Goal: Information Seeking & Learning: Check status

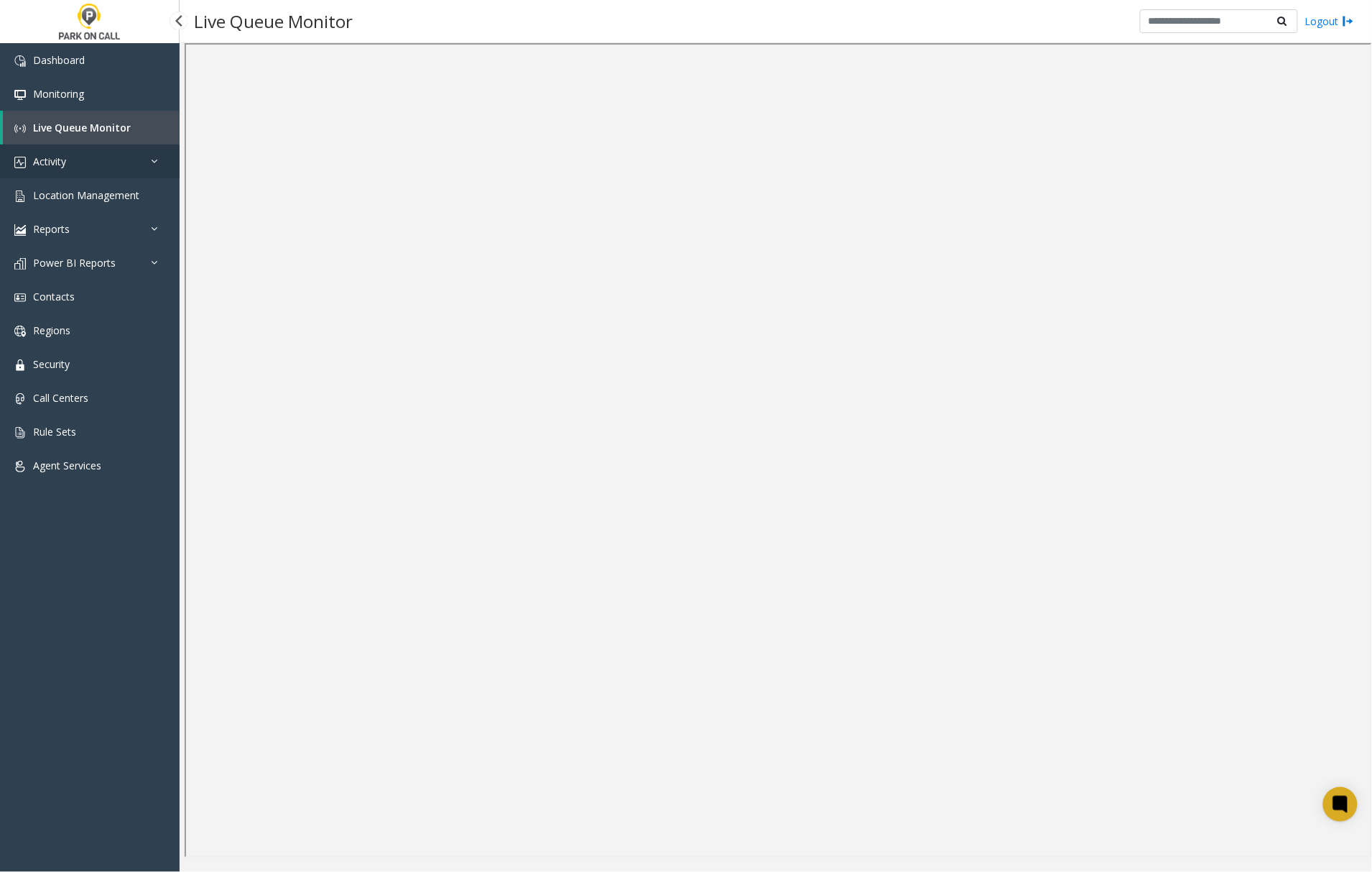
click at [82, 164] on link "Activity" at bounding box center [89, 161] width 180 height 34
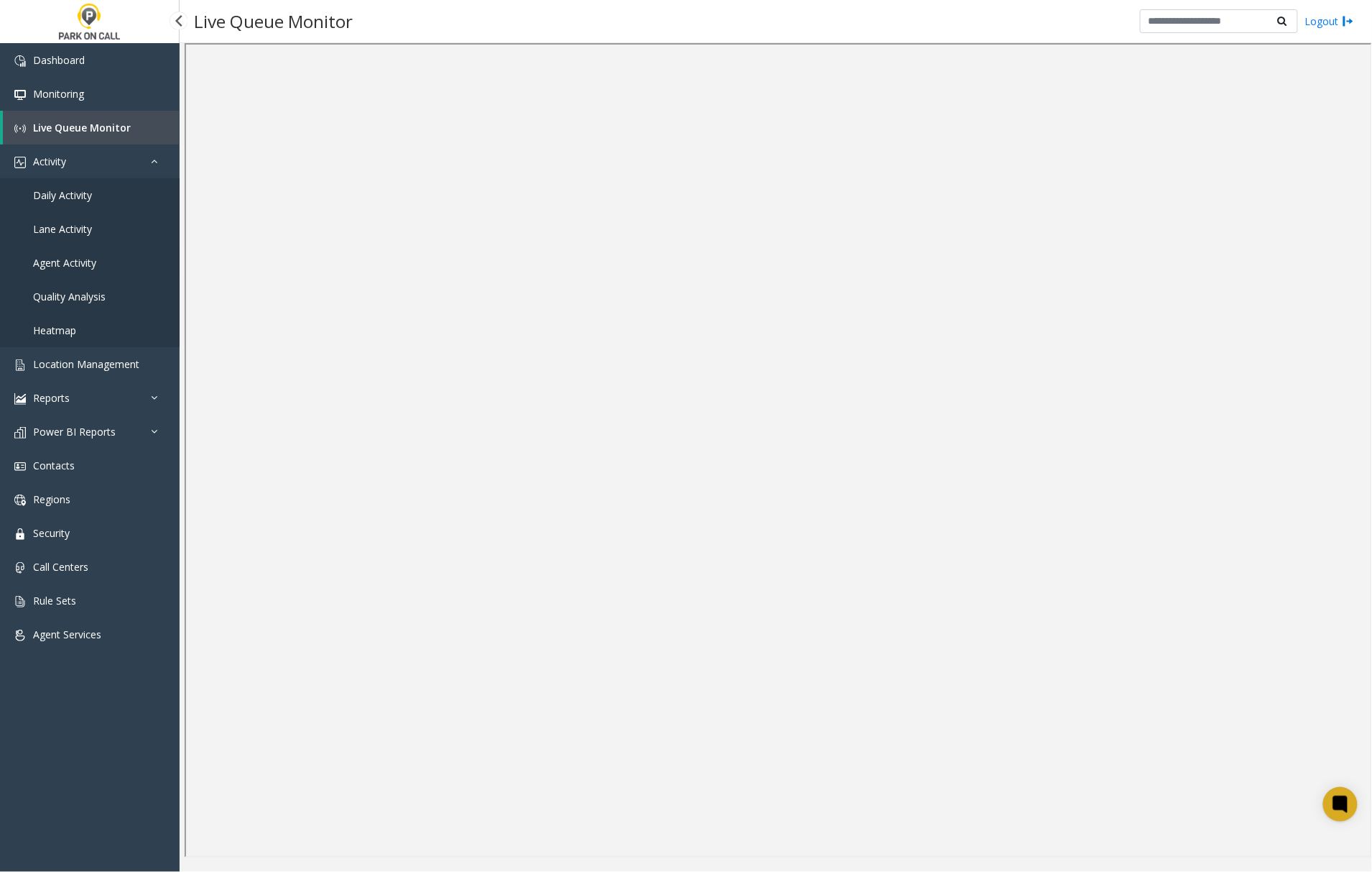
click at [68, 260] on span "Agent Activity" at bounding box center [65, 263] width 63 height 14
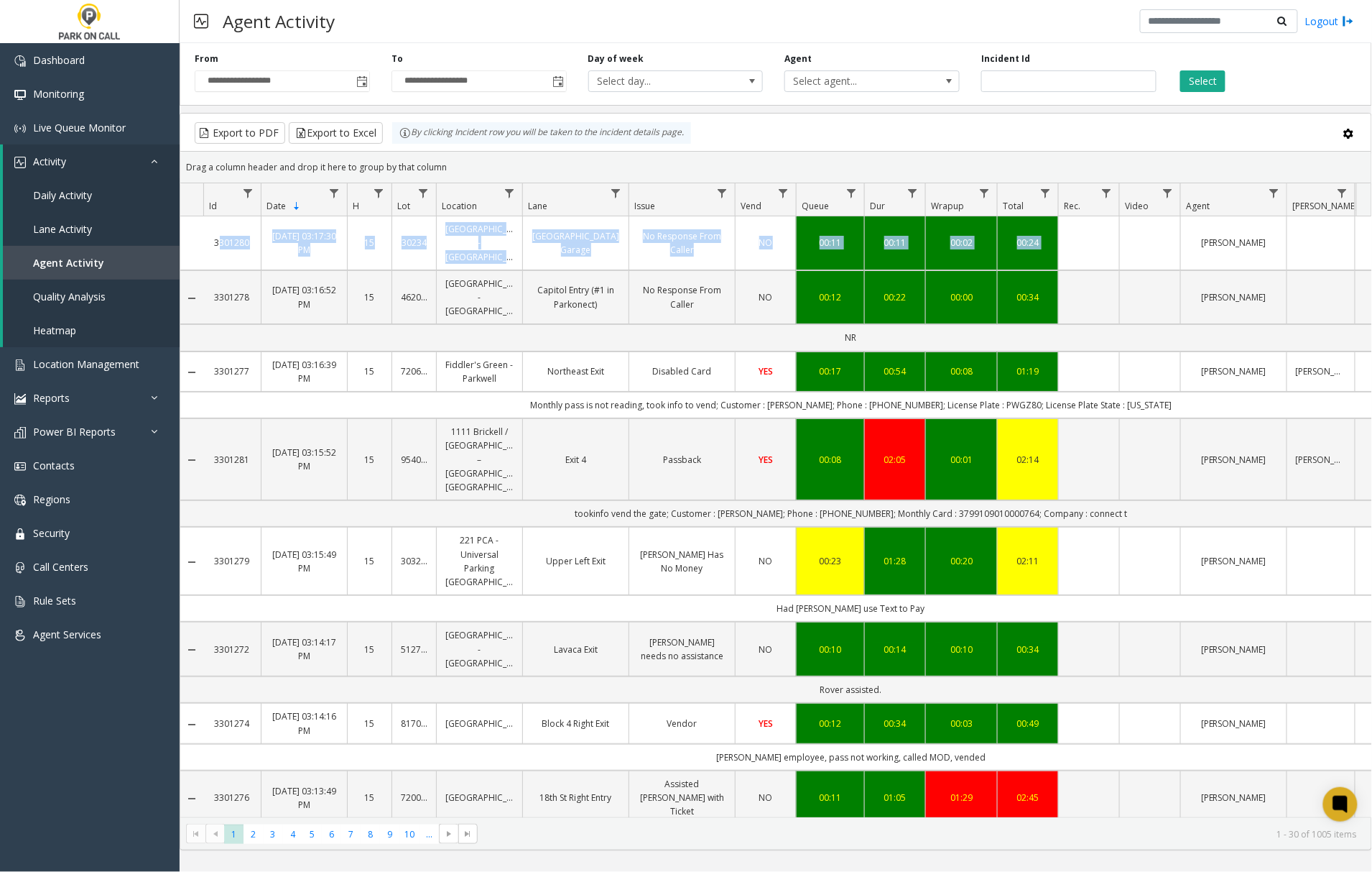
drag, startPoint x: 205, startPoint y: 234, endPoint x: 1125, endPoint y: 249, distance: 920.1
click at [1125, 249] on tr "3301280 [DATE] 03:17:30 PM 15 30234 [GEOGRAPHIC_DATA] - TownePark [GEOGRAPHIC_D…" at bounding box center [839, 243] width 1318 height 54
click at [1126, 249] on app-root "**********" at bounding box center [686, 436] width 1372 height 872
click at [1097, 251] on td "Data table" at bounding box center [1089, 243] width 61 height 54
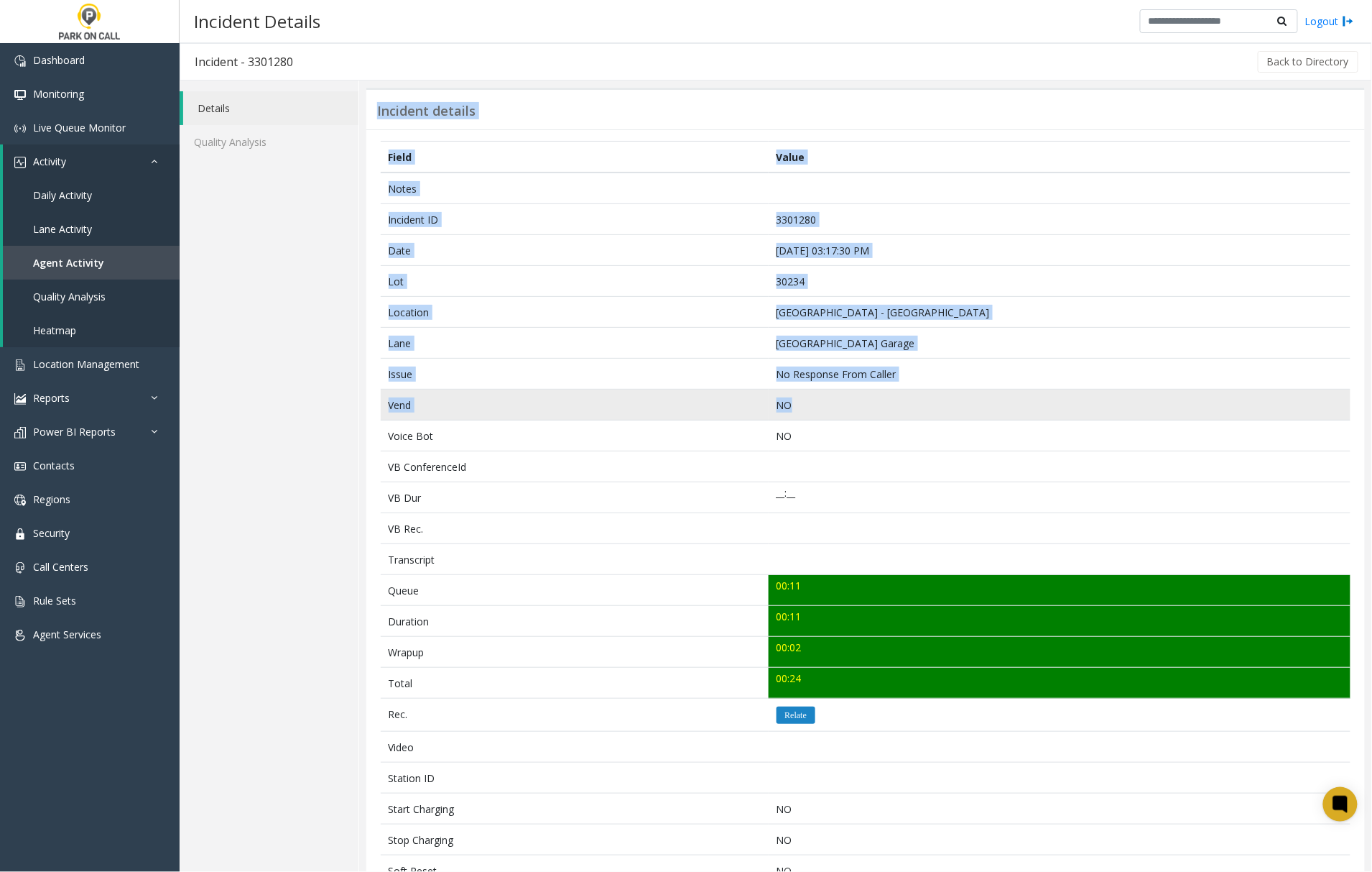
drag, startPoint x: 372, startPoint y: 100, endPoint x: 836, endPoint y: 409, distance: 557.5
click at [836, 409] on app-incident-details "Incident details Field Value Notes Incident ID 3301280 Date [DATE] 03:17:30 PM …" at bounding box center [865, 560] width 999 height 946
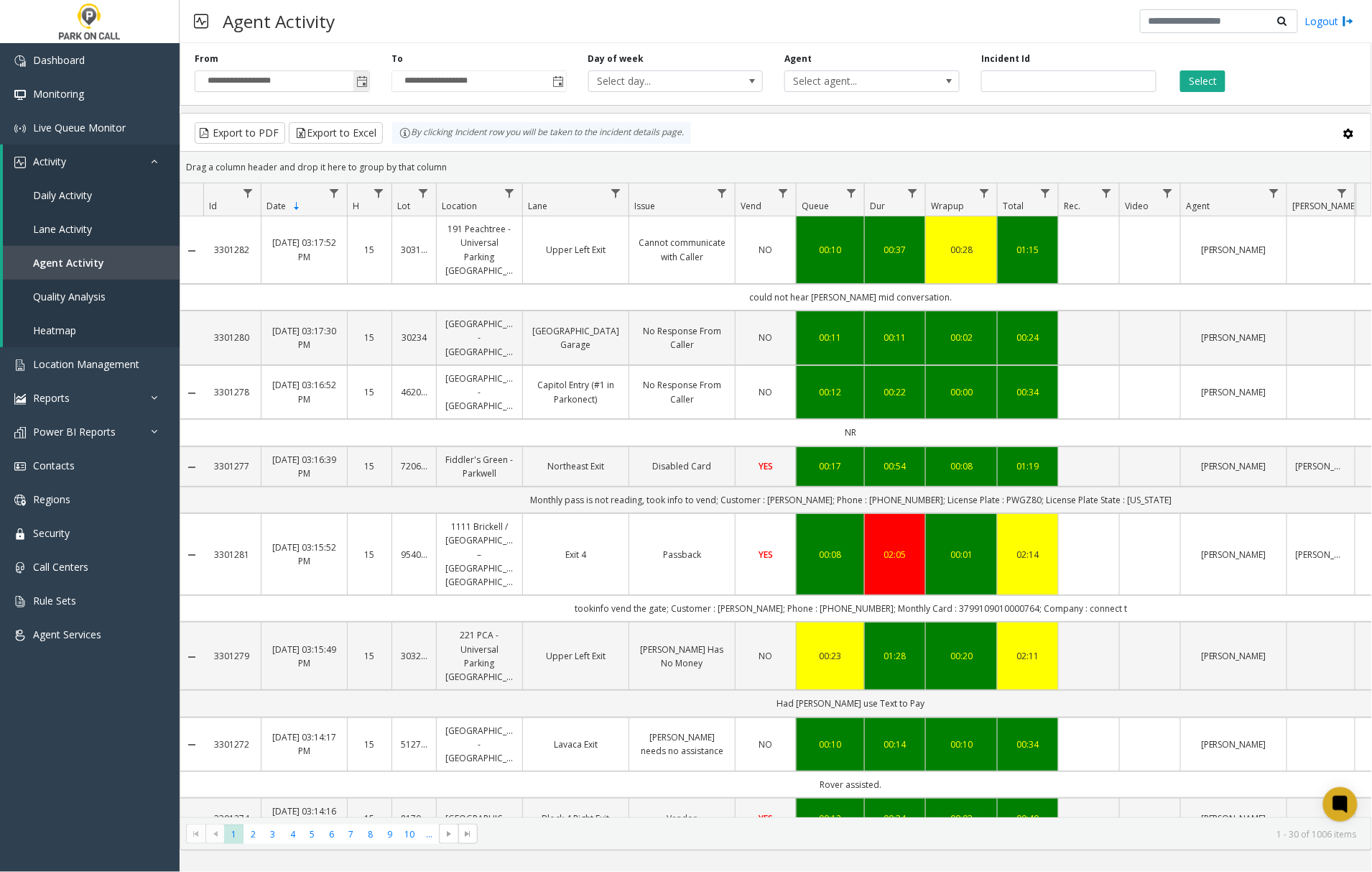
click at [363, 84] on span "Toggle popup" at bounding box center [362, 82] width 12 height 12
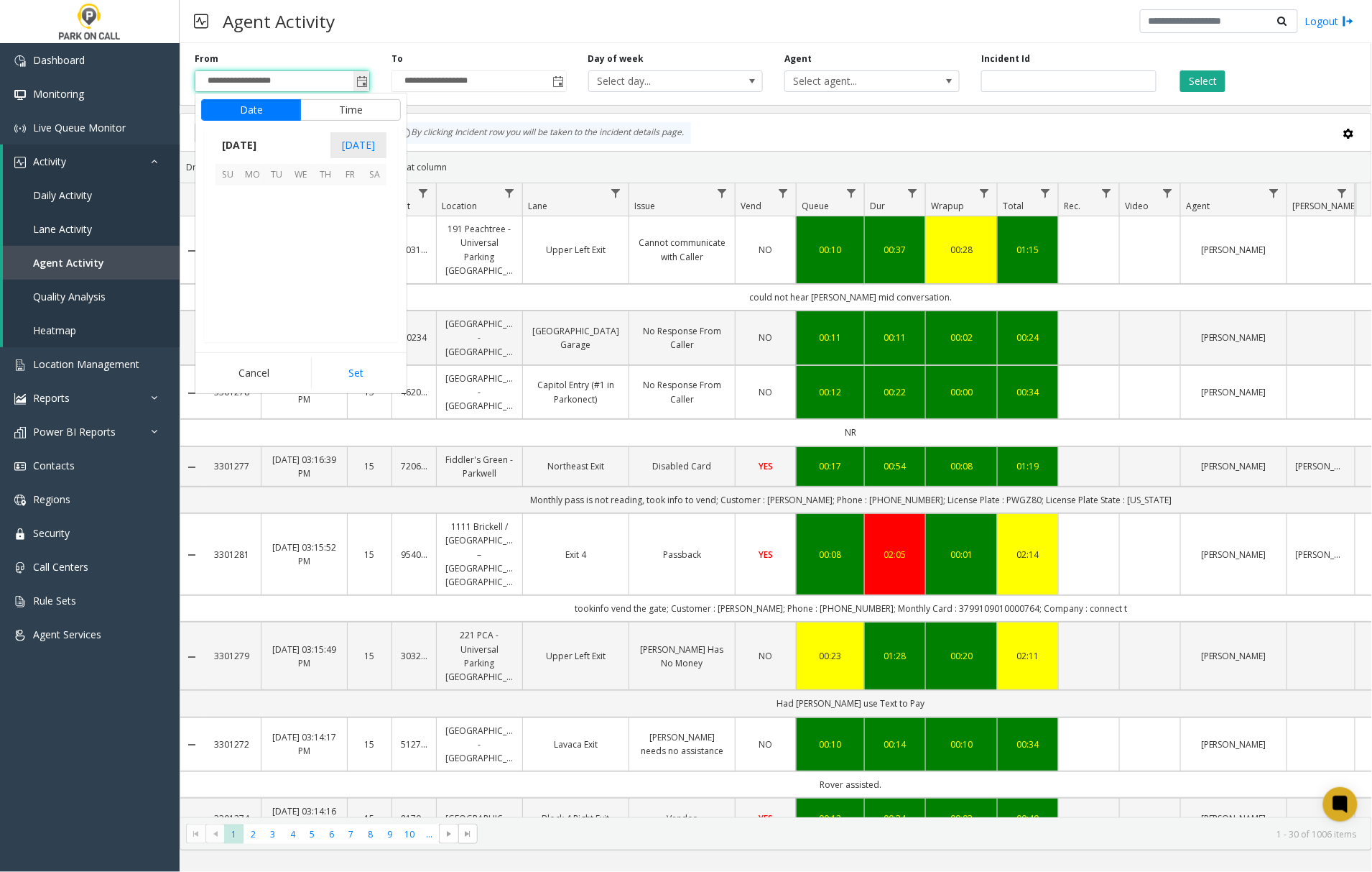
scroll to position [257932, 0]
click at [353, 197] on span "5" at bounding box center [350, 198] width 25 height 25
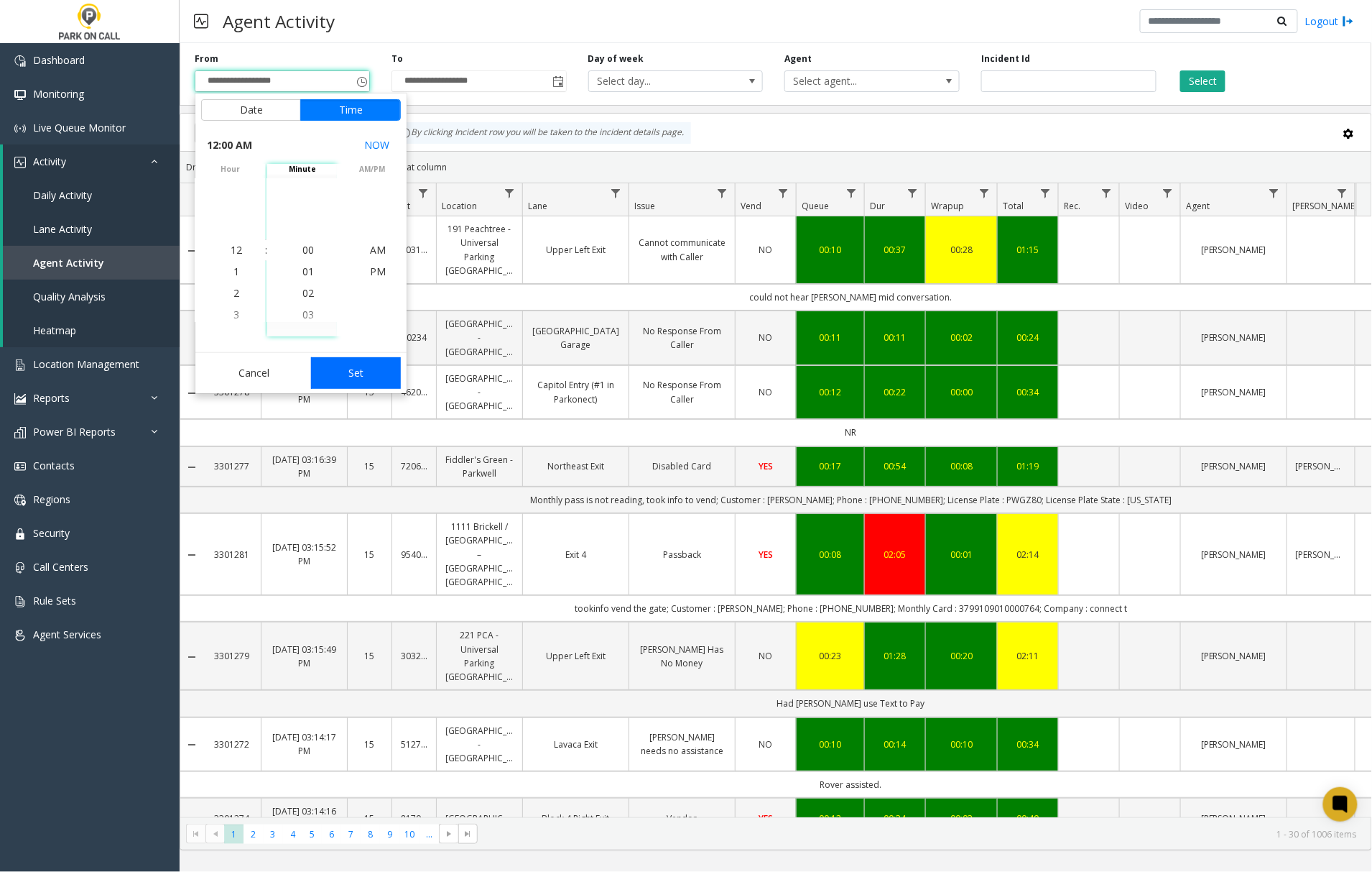
click at [335, 362] on button "Set" at bounding box center [356, 373] width 91 height 32
type input "**********"
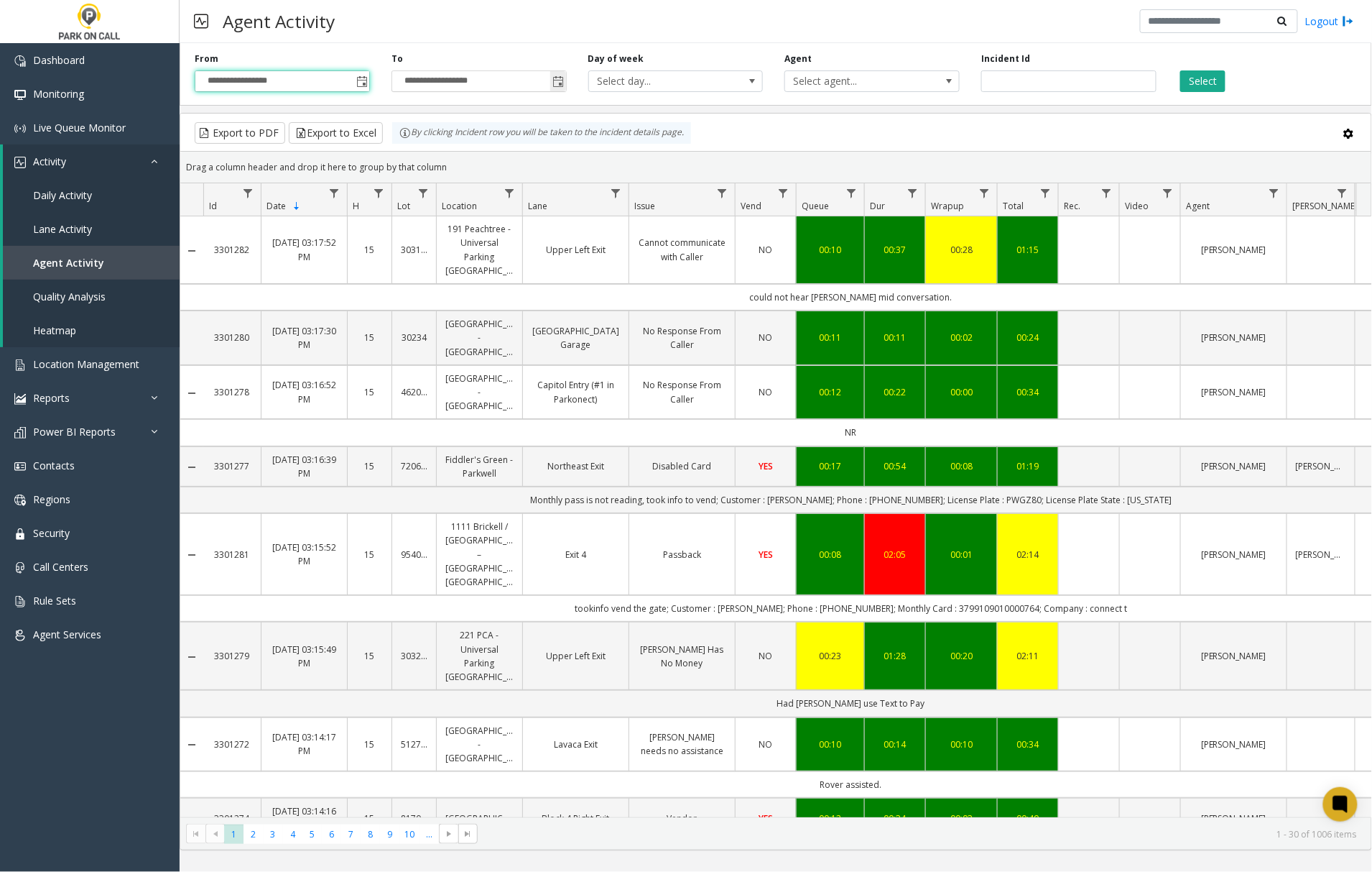
click at [558, 82] on span "Toggle popup" at bounding box center [559, 82] width 12 height 12
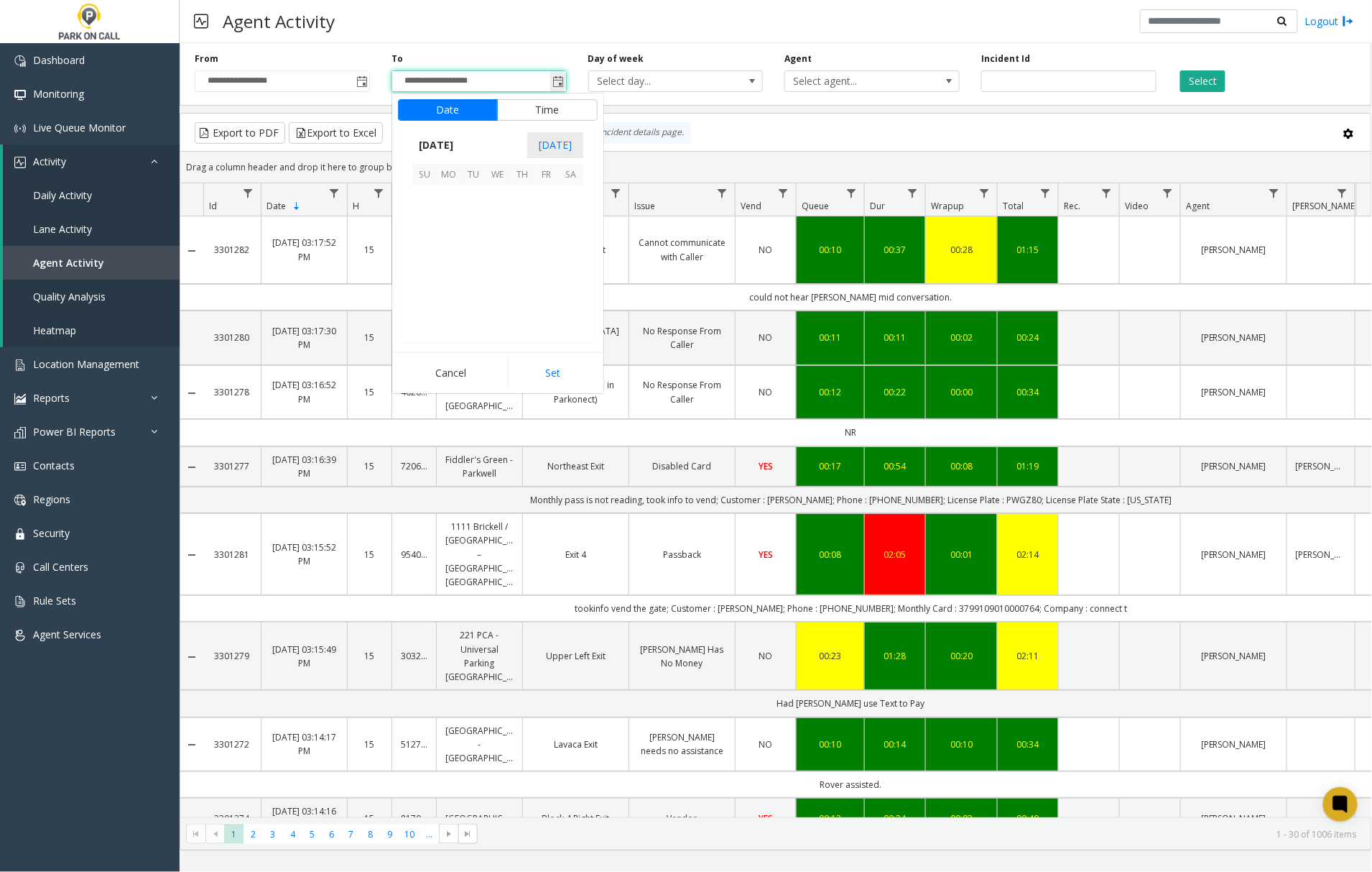
scroll to position [22, 0]
click at [544, 200] on span "5" at bounding box center [546, 198] width 25 height 25
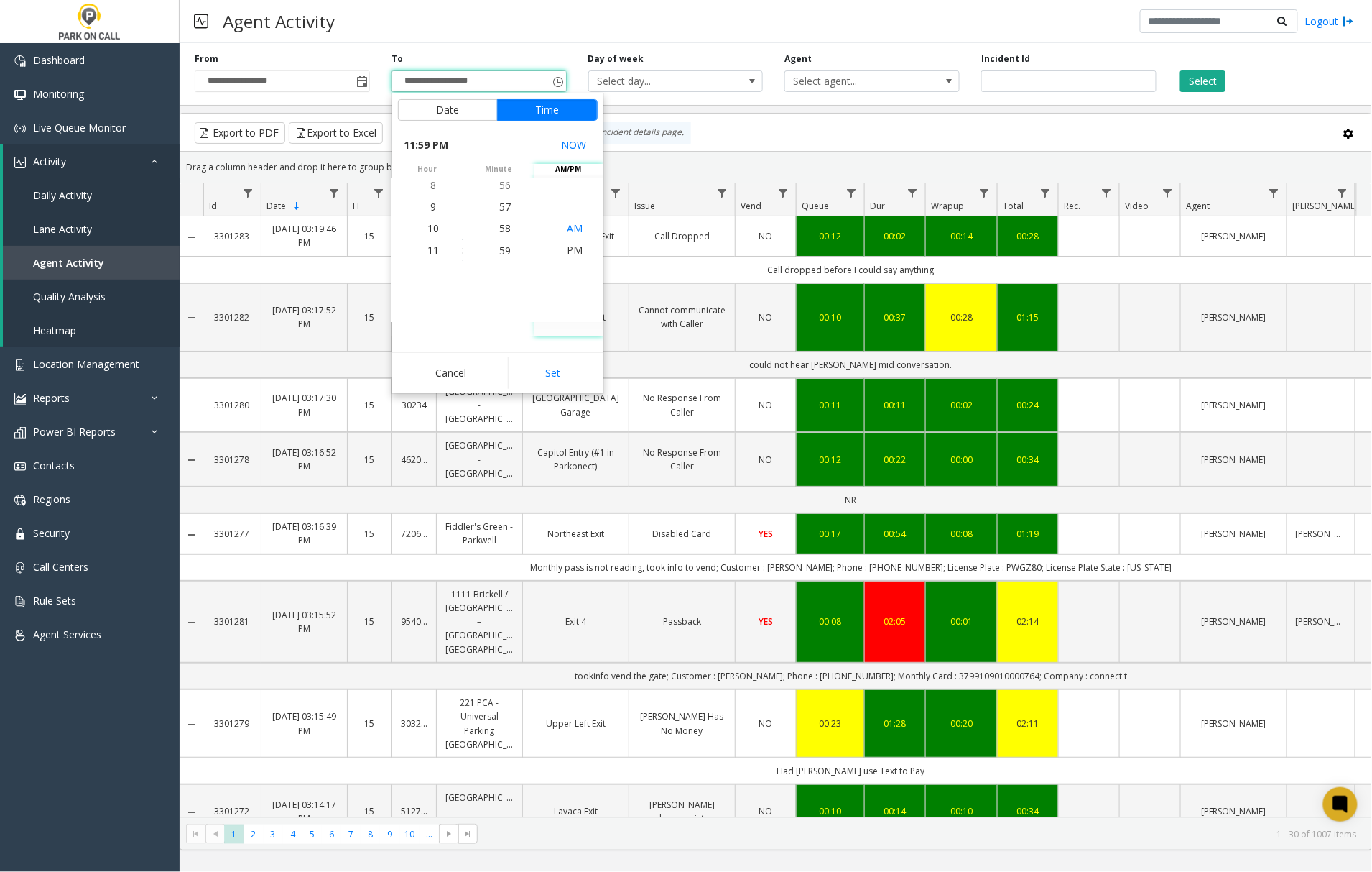
click at [567, 229] on span "AM" at bounding box center [575, 228] width 16 height 14
click at [546, 374] on button "Set" at bounding box center [553, 373] width 91 height 32
type input "**********"
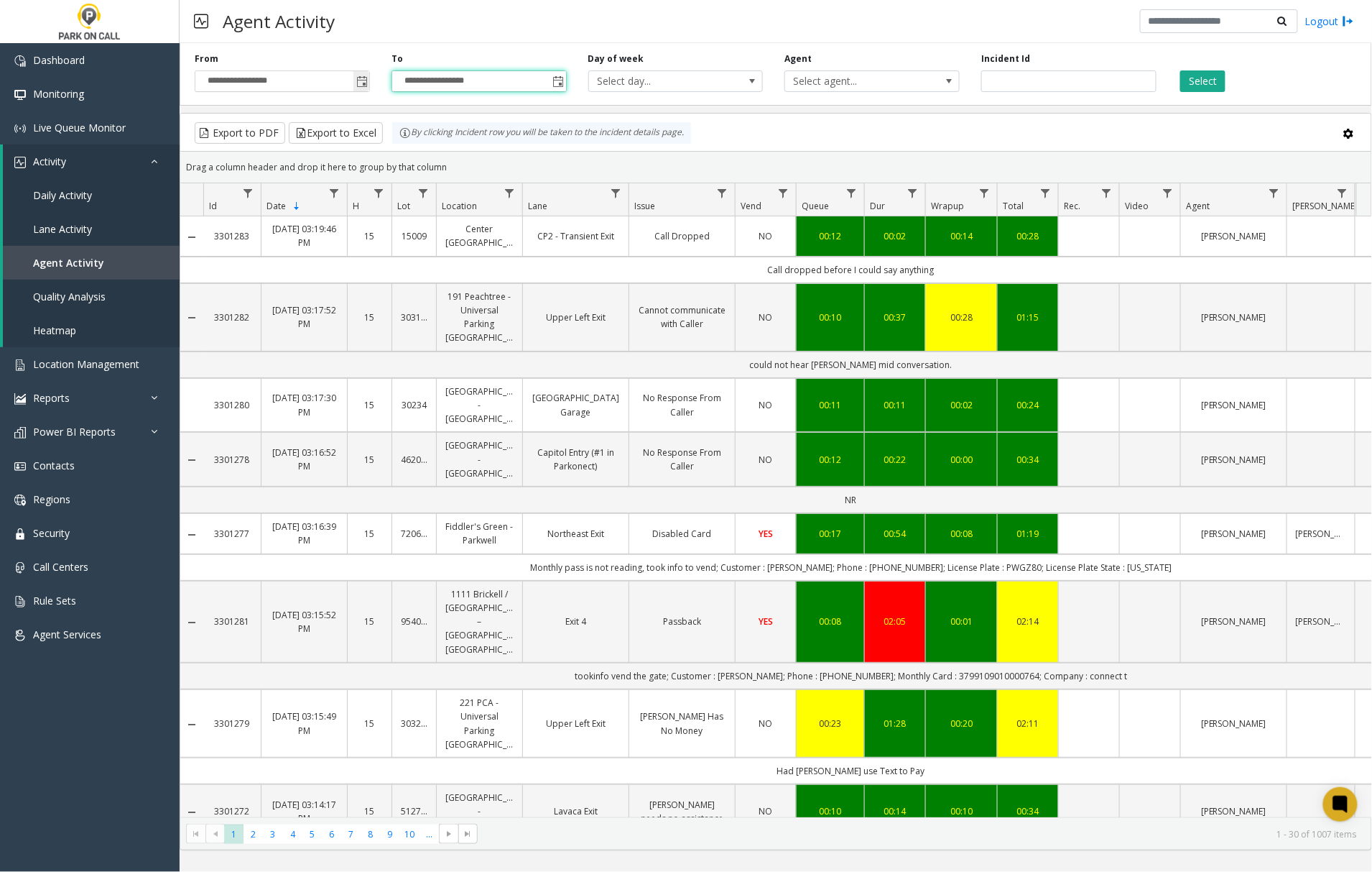
click at [360, 84] on span "Toggle popup" at bounding box center [362, 82] width 12 height 12
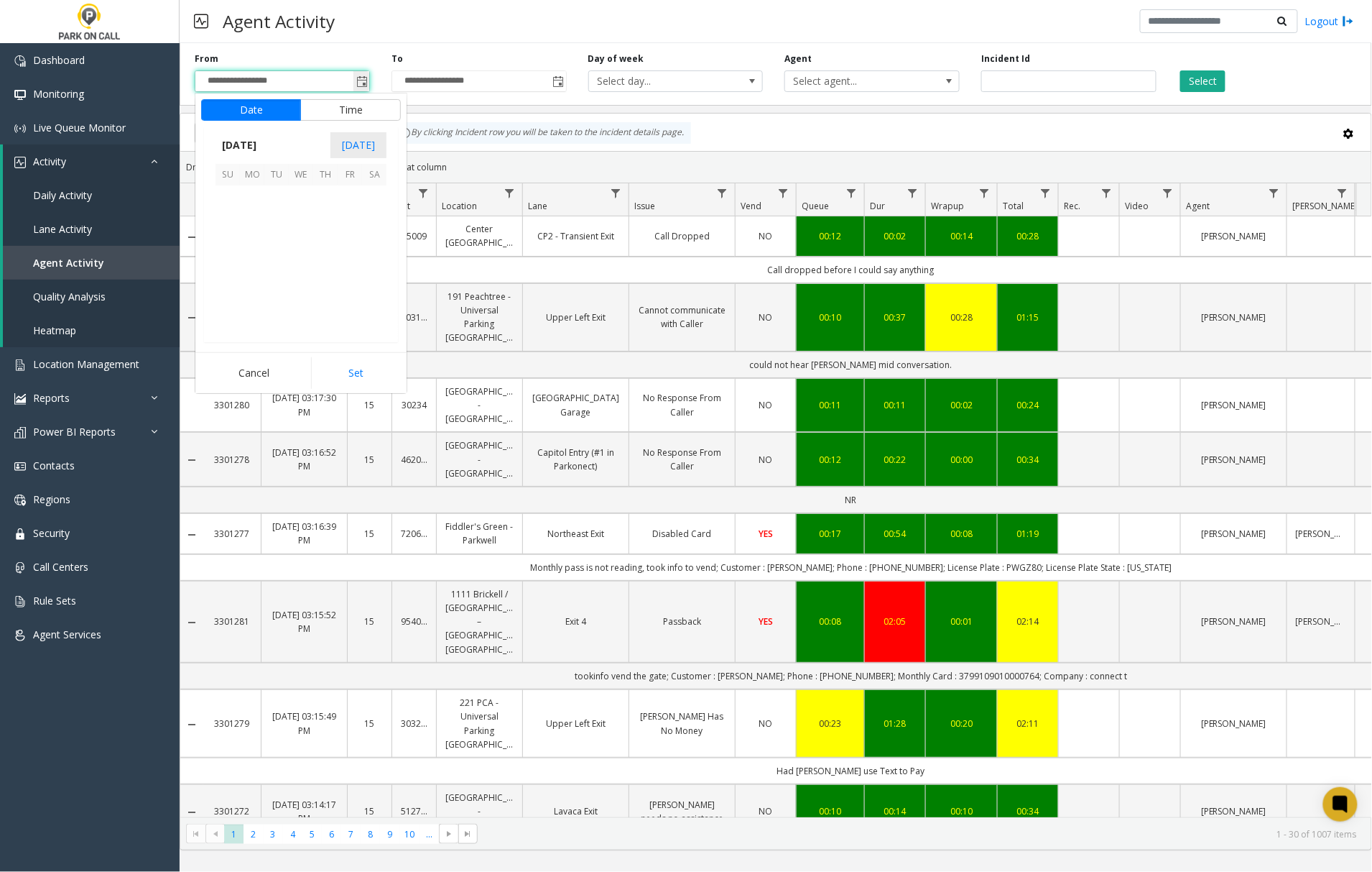
scroll to position [257932, 0]
click at [350, 201] on span "5" at bounding box center [350, 198] width 25 height 25
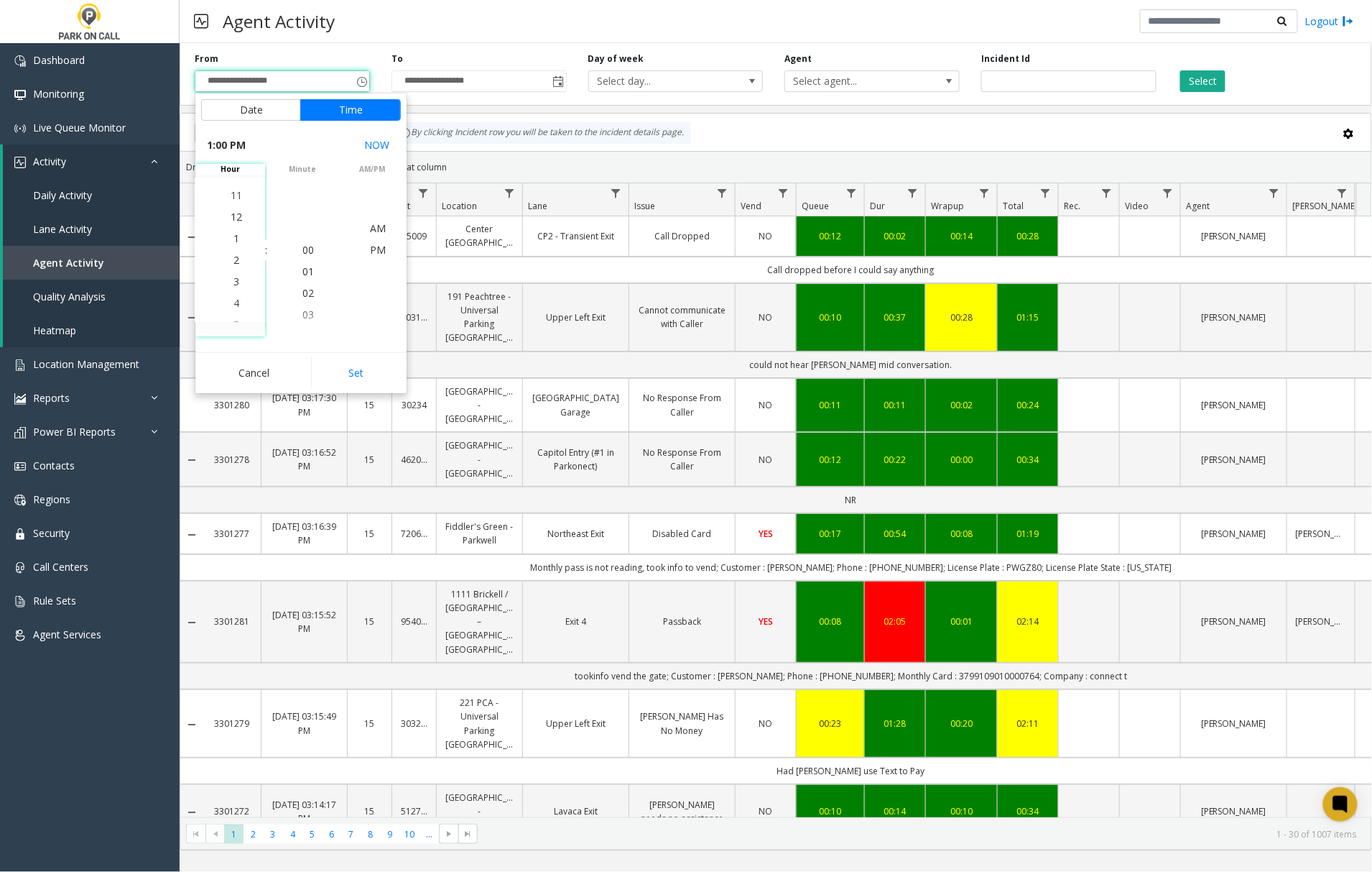
scroll to position [281, 0]
click at [233, 201] on span "11" at bounding box center [236, 206] width 12 height 14
click at [370, 252] on span "AM" at bounding box center [378, 250] width 16 height 14
click at [340, 386] on button "Set" at bounding box center [356, 373] width 91 height 32
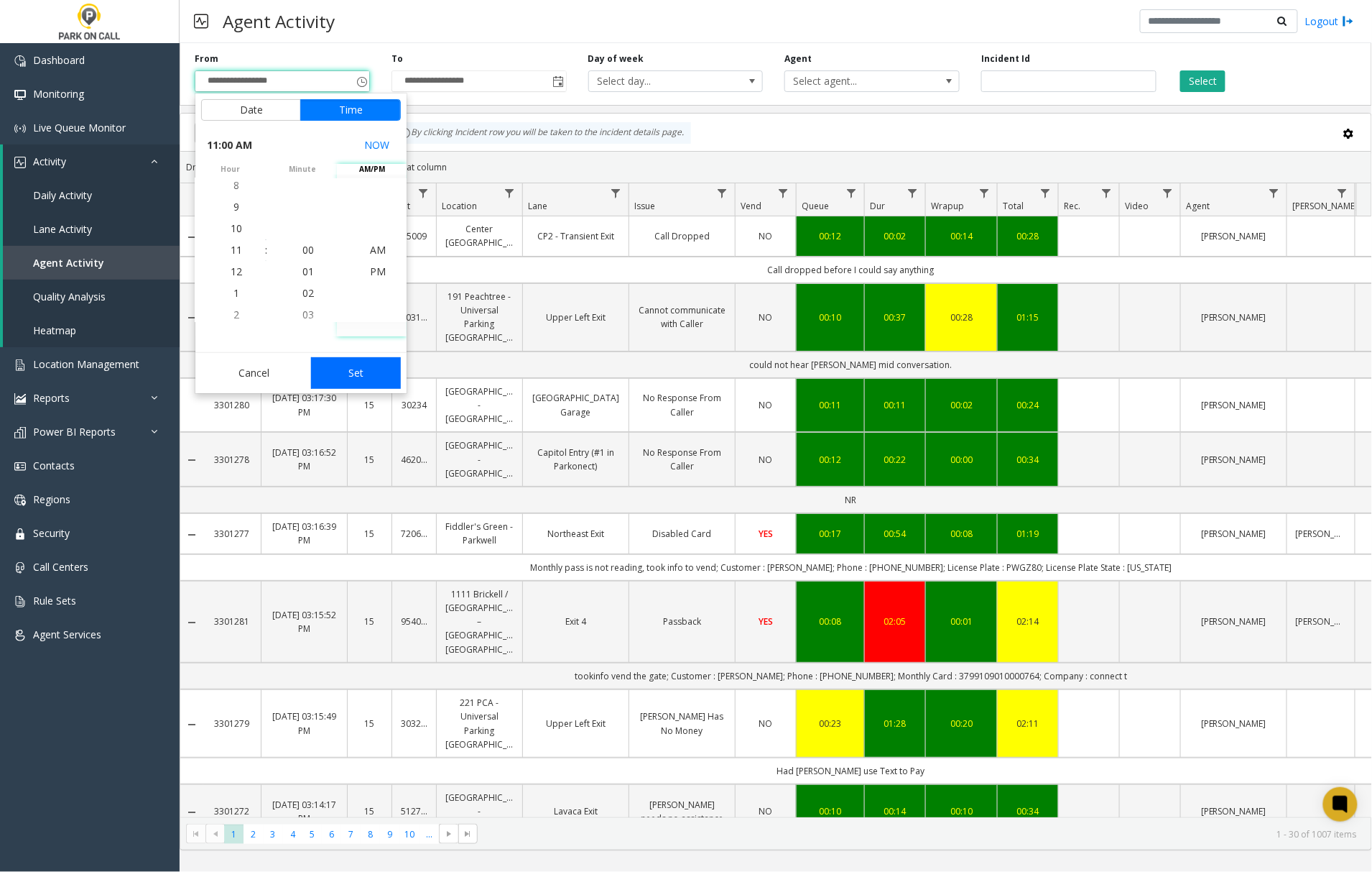
type input "**********"
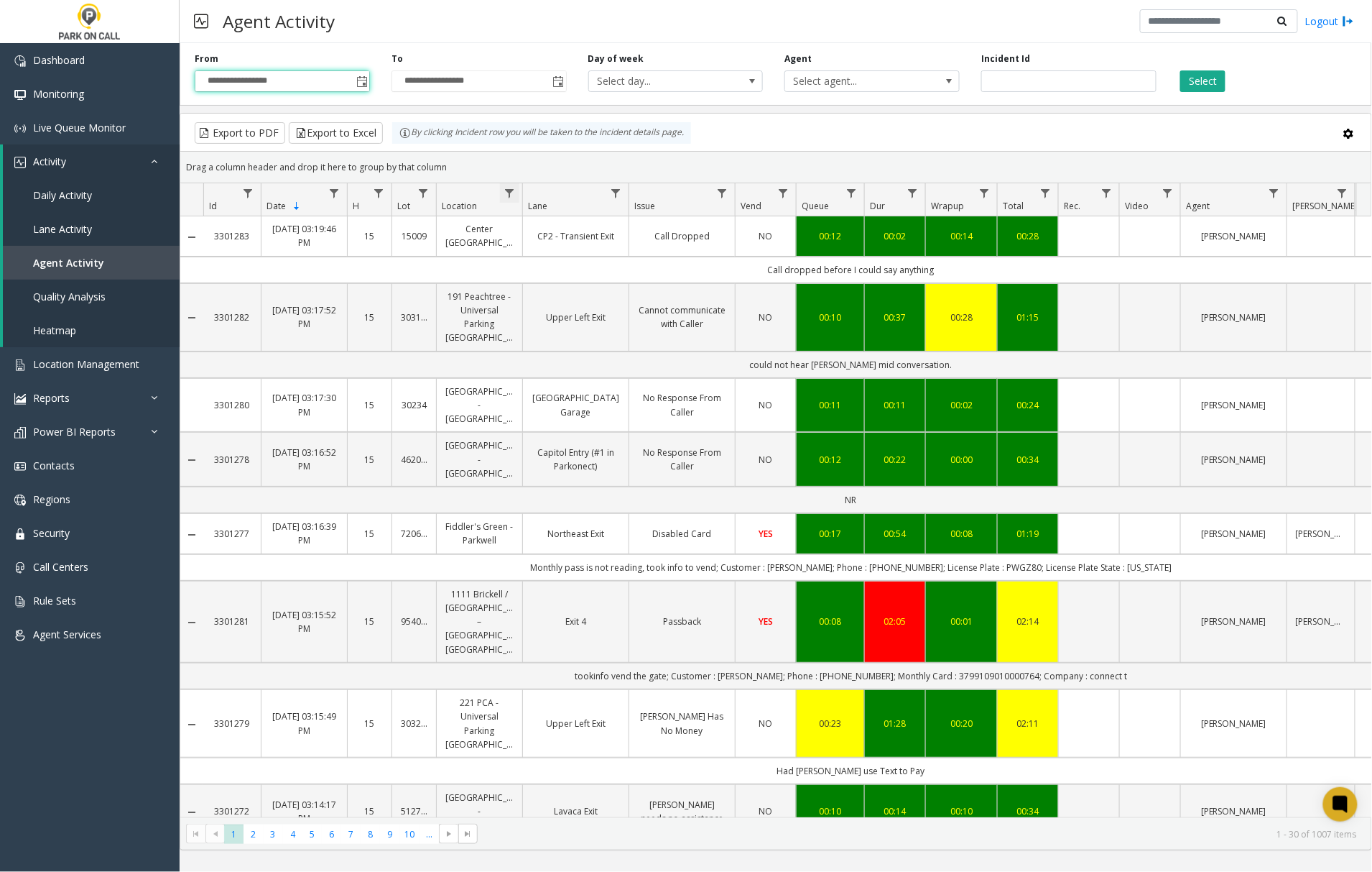
click at [512, 195] on span "Data table" at bounding box center [509, 193] width 12 height 12
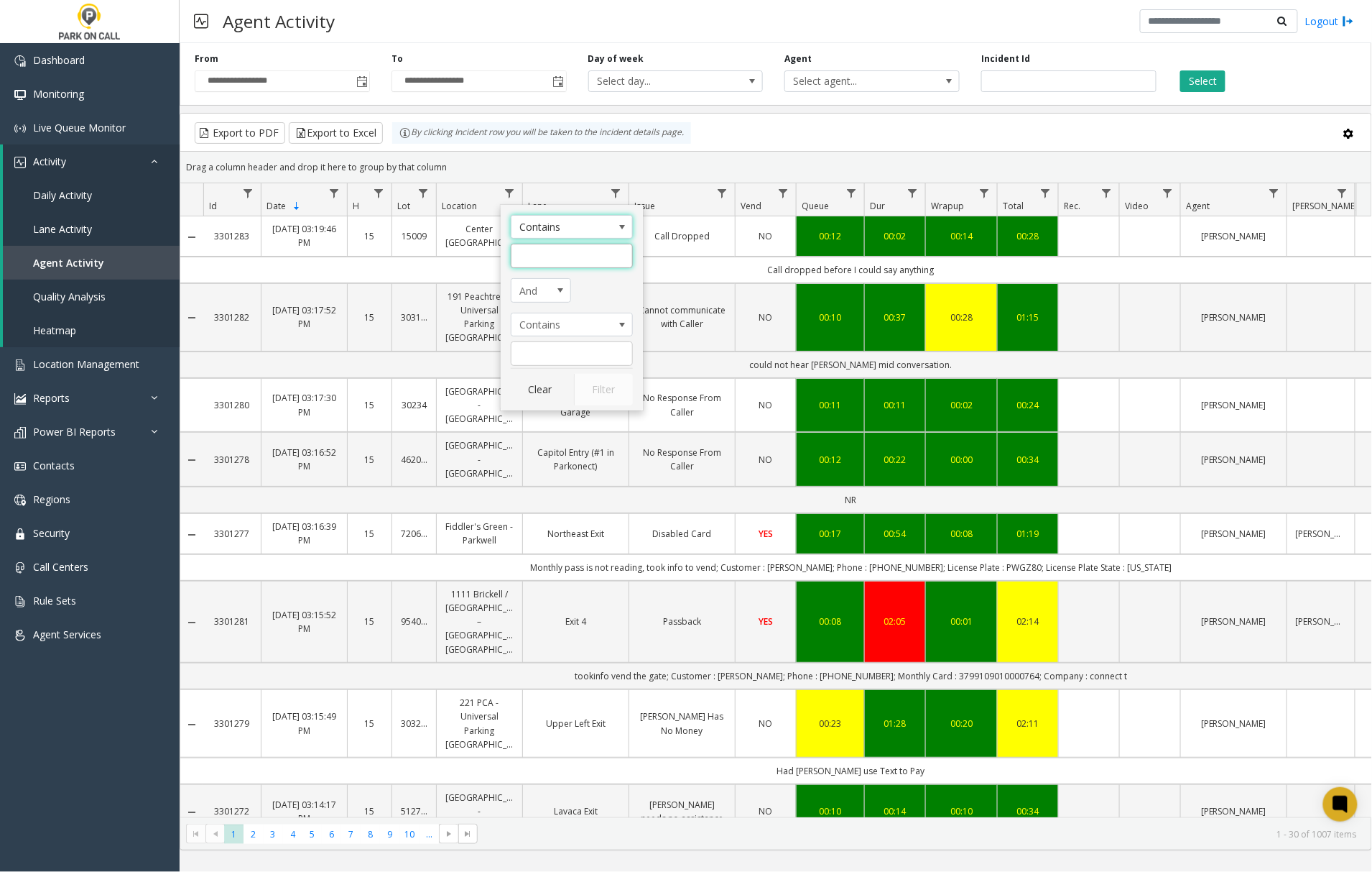
click at [534, 259] on input "Location Filter" at bounding box center [571, 256] width 122 height 25
type input "****"
click at [598, 389] on button "Filter" at bounding box center [603, 389] width 59 height 32
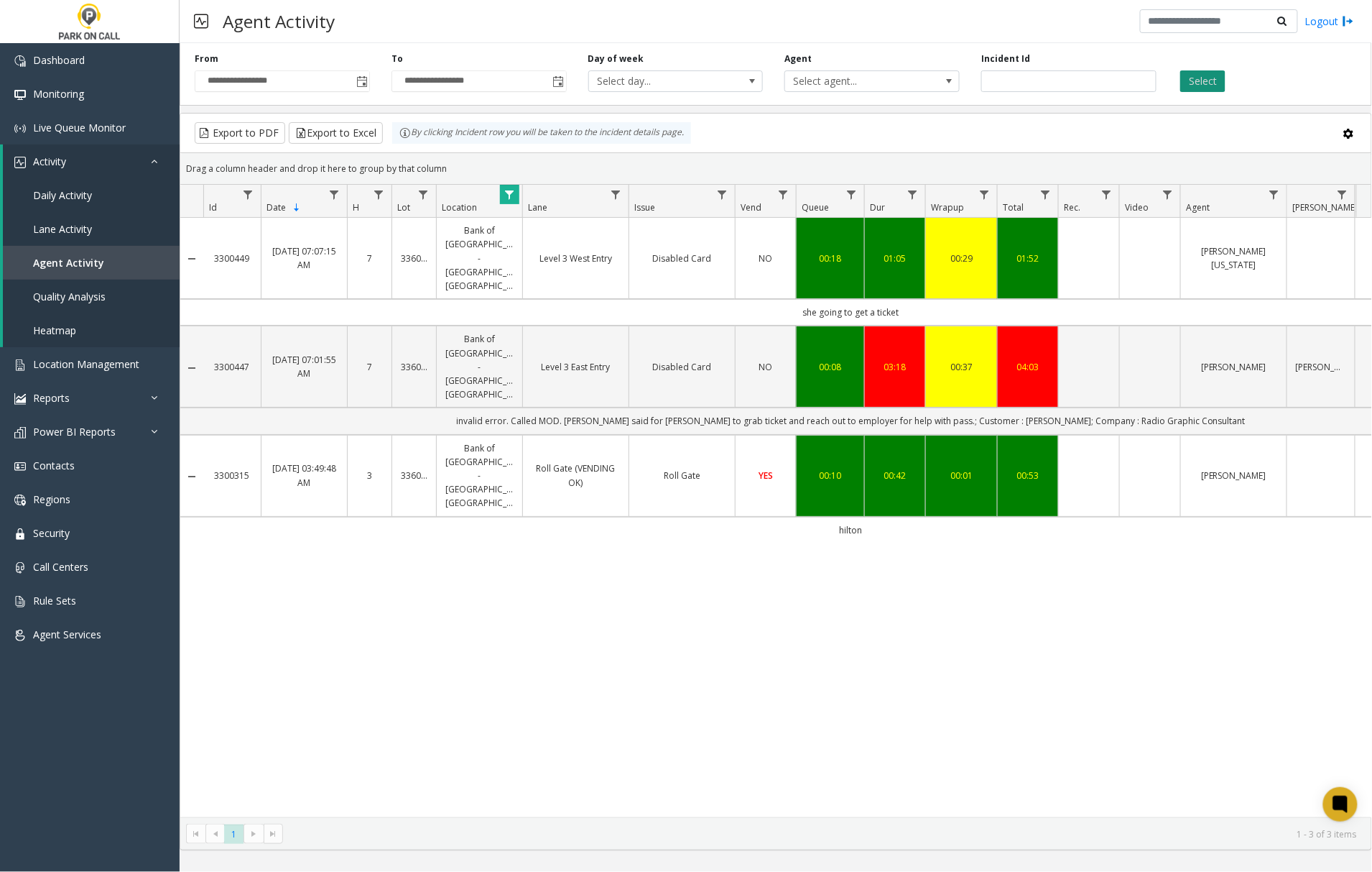
click at [1205, 78] on button "Select" at bounding box center [1203, 82] width 45 height 22
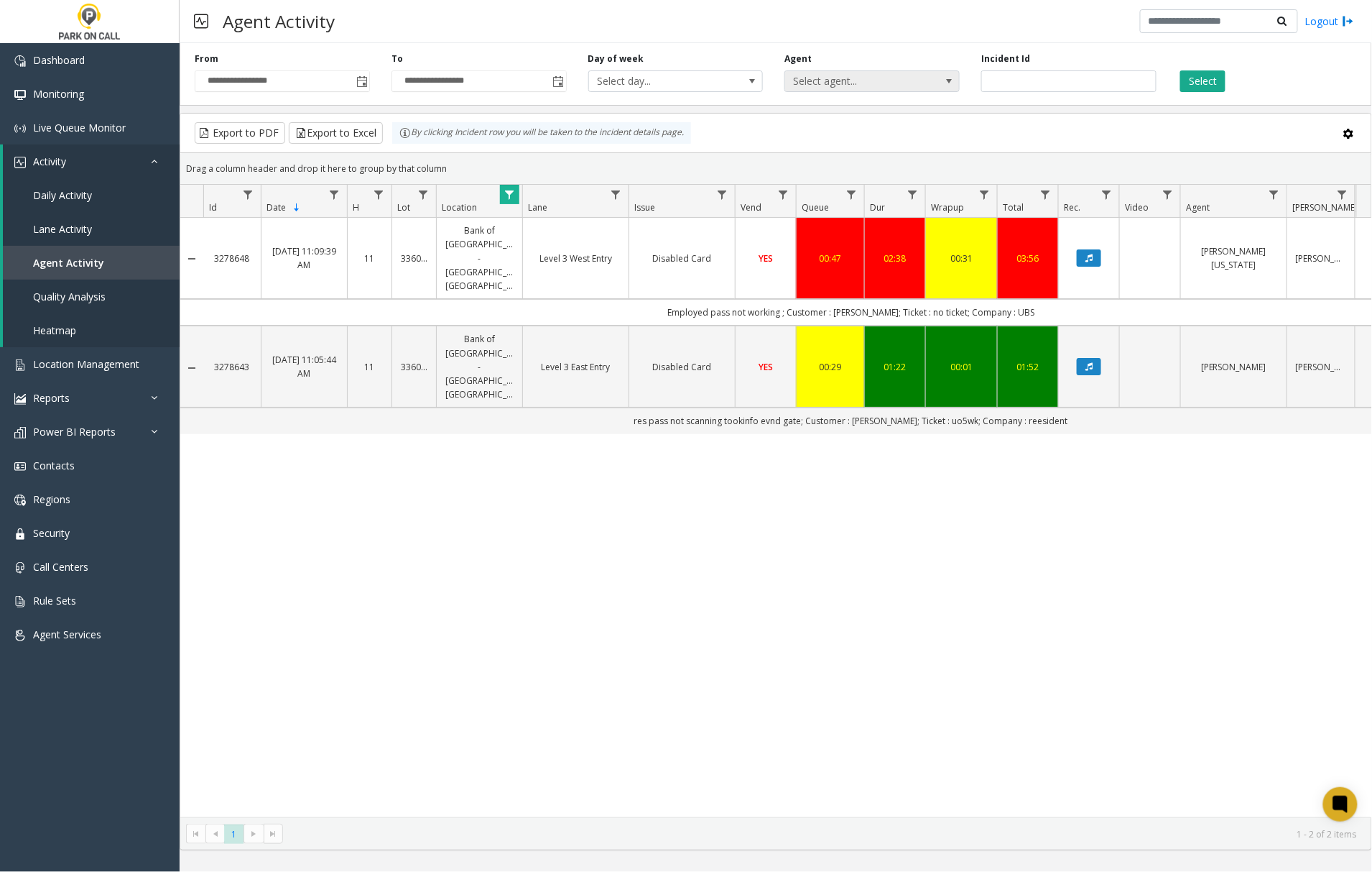
click at [855, 82] on span "Select agent..." at bounding box center [854, 82] width 138 height 20
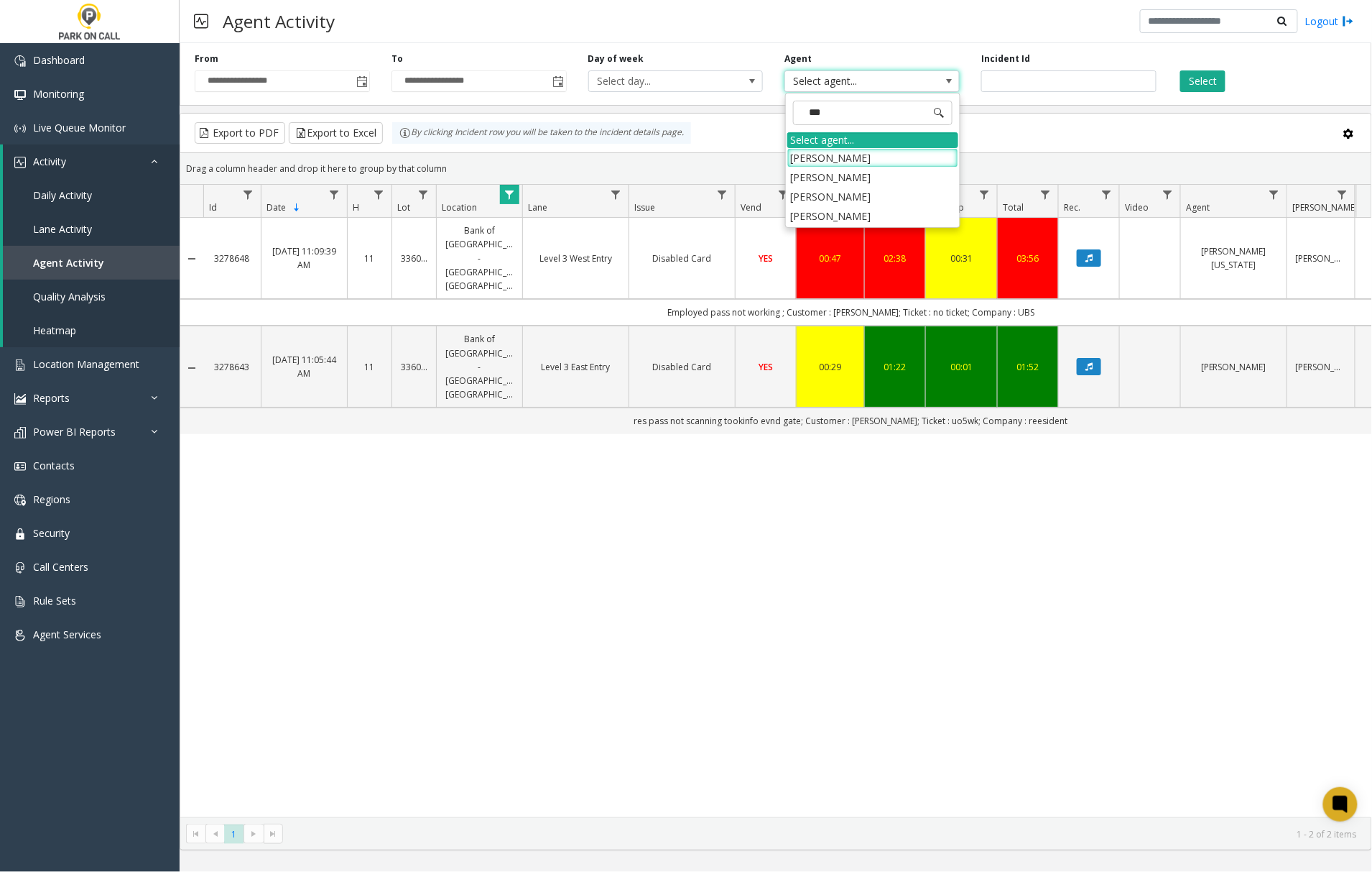
type input "****"
click at [881, 154] on li "[PERSON_NAME]" at bounding box center [872, 157] width 171 height 19
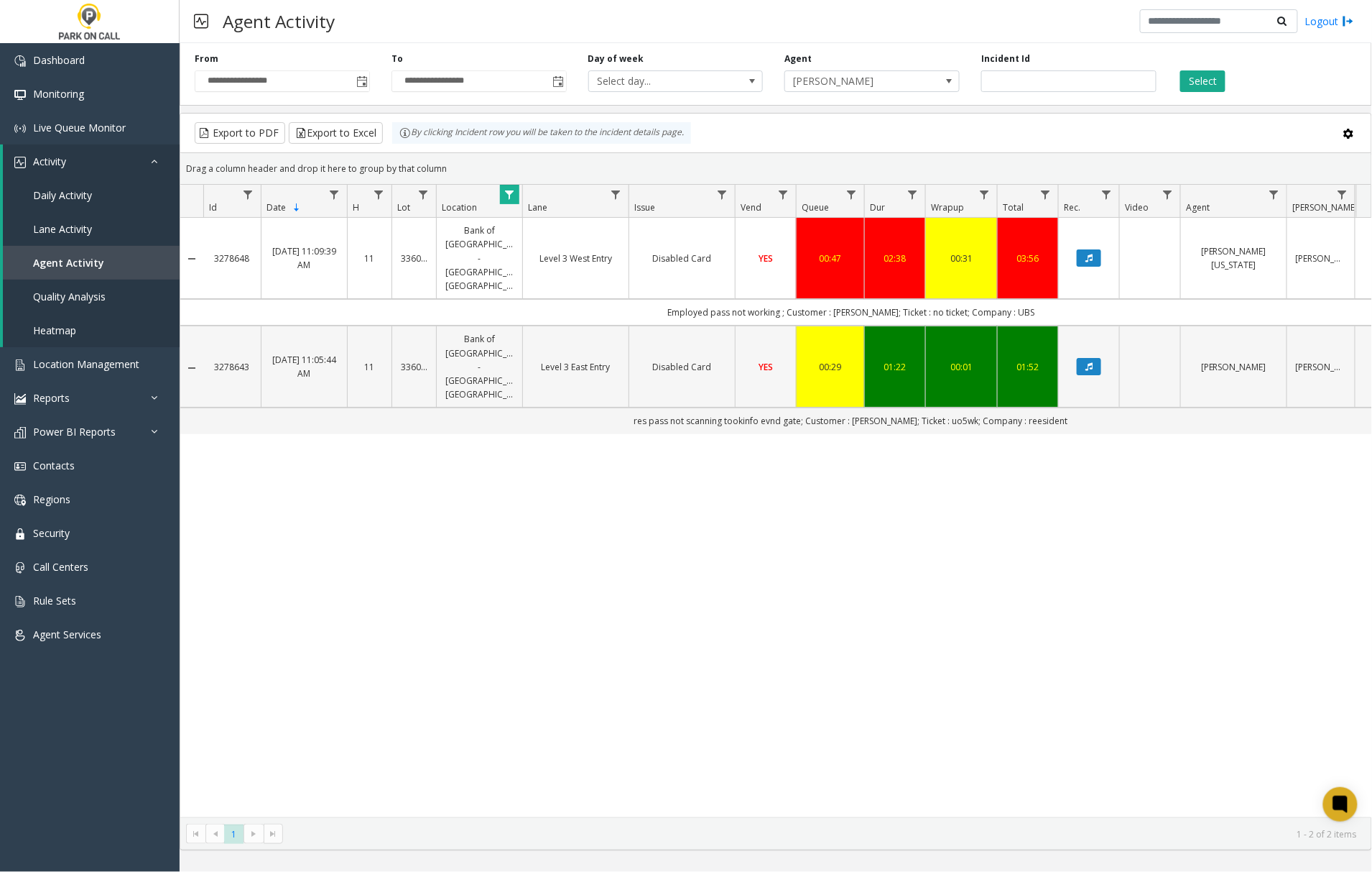
click at [677, 360] on link "Disabled Card" at bounding box center [682, 366] width 89 height 14
